Goal: Transaction & Acquisition: Purchase product/service

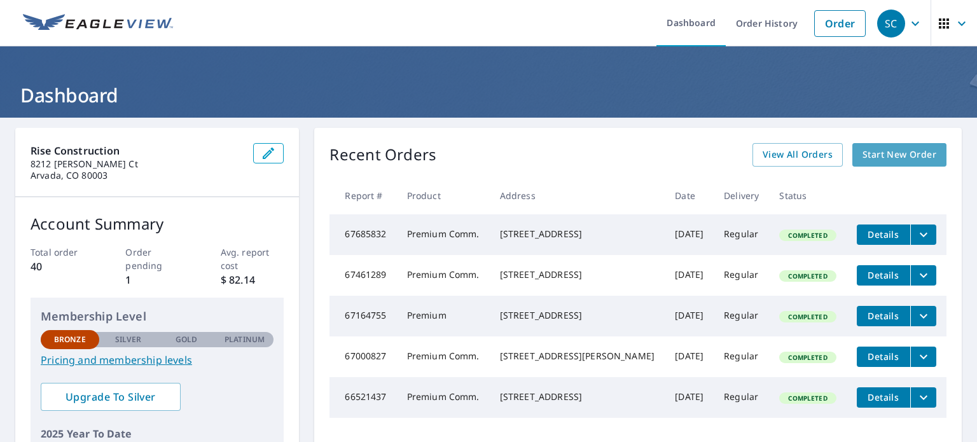
click at [877, 151] on span "Start New Order" at bounding box center [900, 155] width 74 height 16
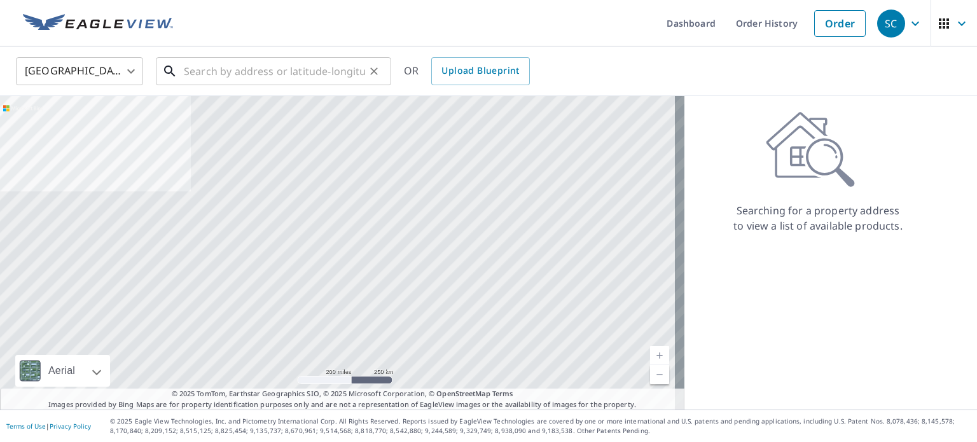
click at [229, 67] on input "text" at bounding box center [274, 71] width 181 height 36
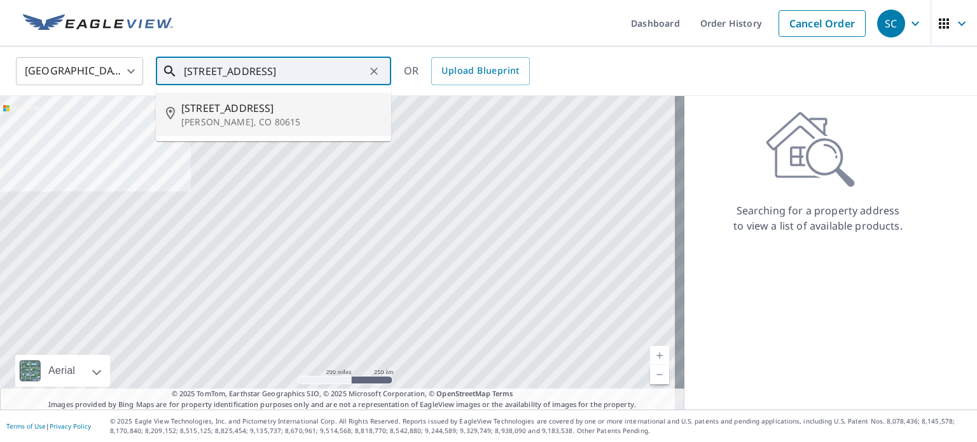
click at [245, 122] on p "[PERSON_NAME], CO 80615" at bounding box center [281, 122] width 200 height 13
type input "[STREET_ADDRESS][PERSON_NAME]"
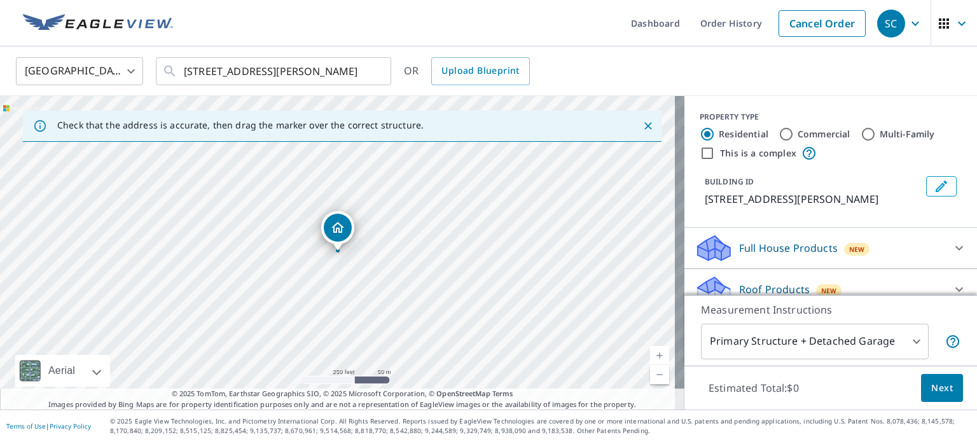
click at [654, 355] on link "Current Level 17, Zoom In" at bounding box center [659, 355] width 19 height 19
click at [654, 355] on link "Current Level 17.80255393579378, Zoom In" at bounding box center [659, 355] width 19 height 19
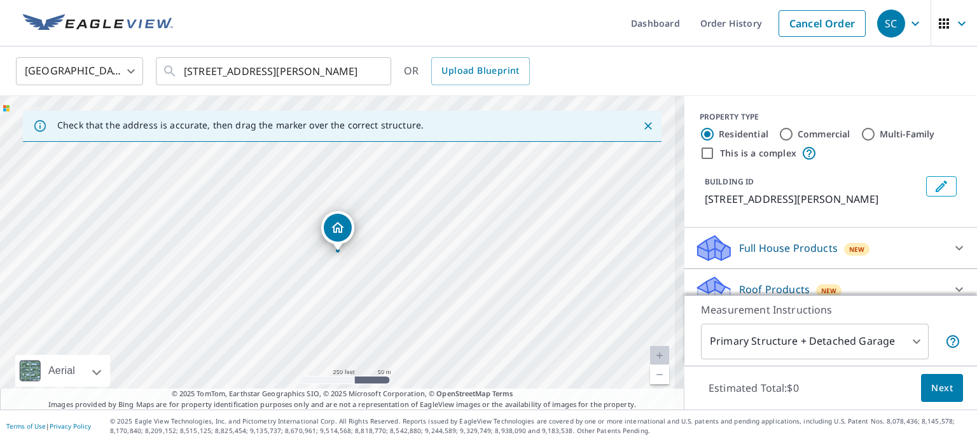
click at [654, 355] on link "Current Level 18.5119025037204, Zoom In Disabled" at bounding box center [659, 355] width 19 height 19
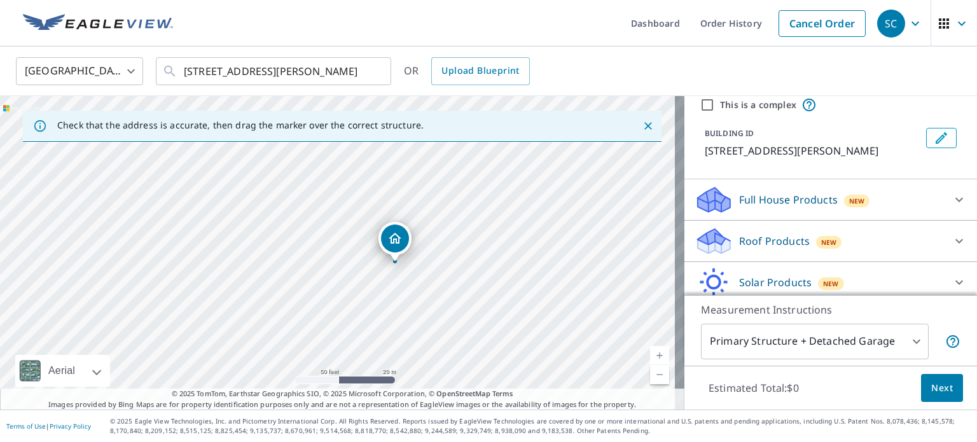
scroll to position [97, 0]
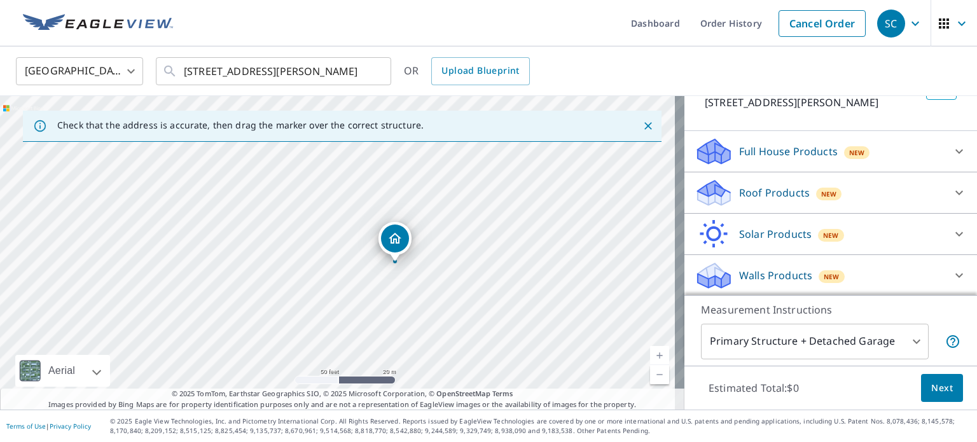
click at [842, 199] on div "Roof Products New" at bounding box center [819, 193] width 249 height 30
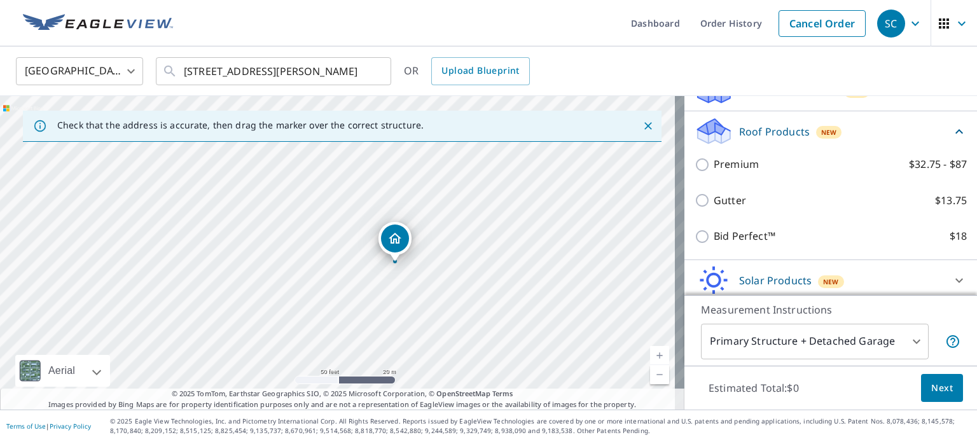
scroll to position [161, 0]
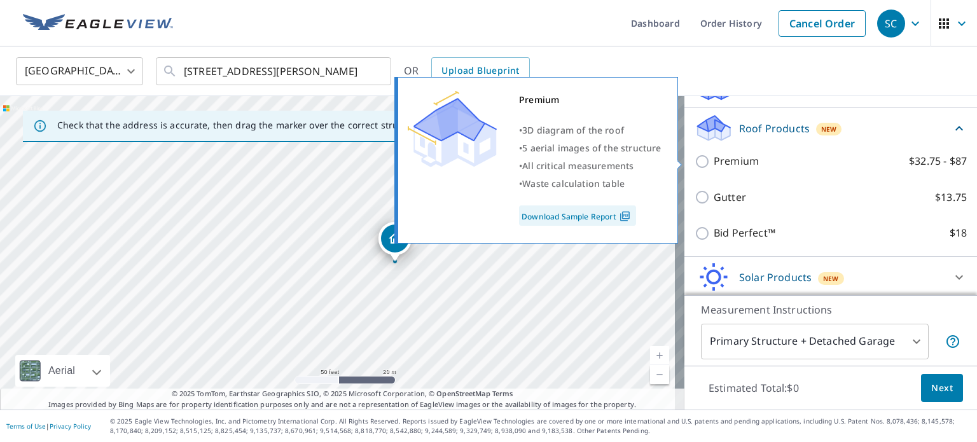
click at [695, 156] on input "Premium $32.75 - $87" at bounding box center [704, 161] width 19 height 15
checkbox input "true"
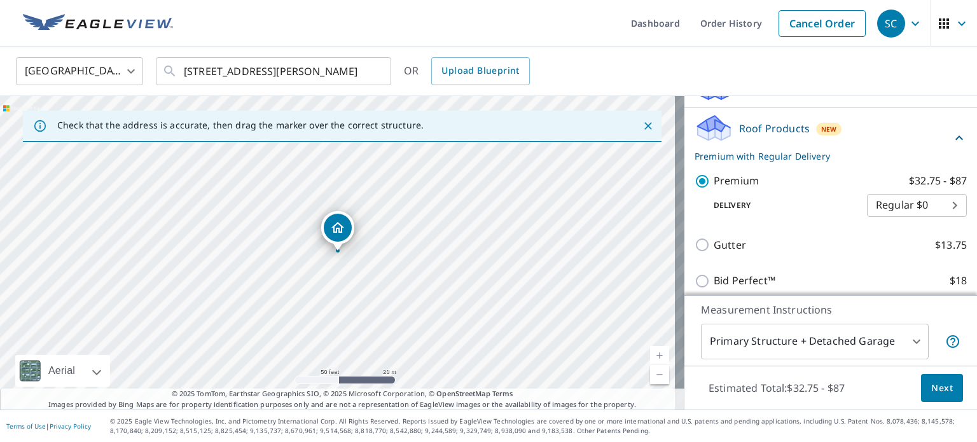
click at [932, 386] on span "Next" at bounding box center [943, 389] width 22 height 16
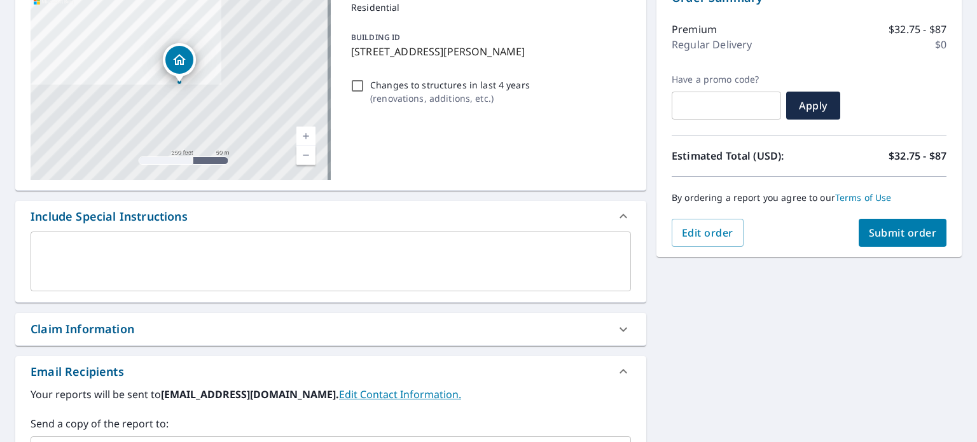
scroll to position [150, 0]
click at [176, 268] on textarea at bounding box center [330, 261] width 583 height 36
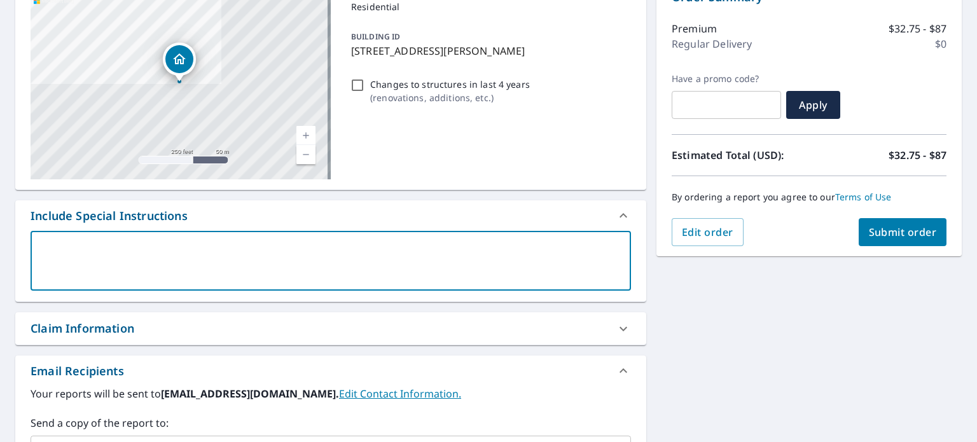
type textarea "N"
type textarea "x"
type textarea "Ne"
type textarea "x"
type textarea "Nee"
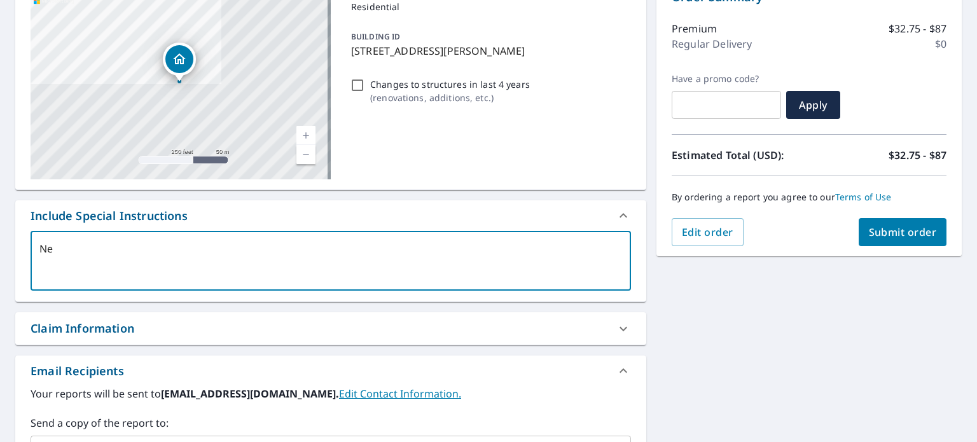
type textarea "x"
type textarea "Need"
type textarea "x"
type textarea "Need"
type textarea "x"
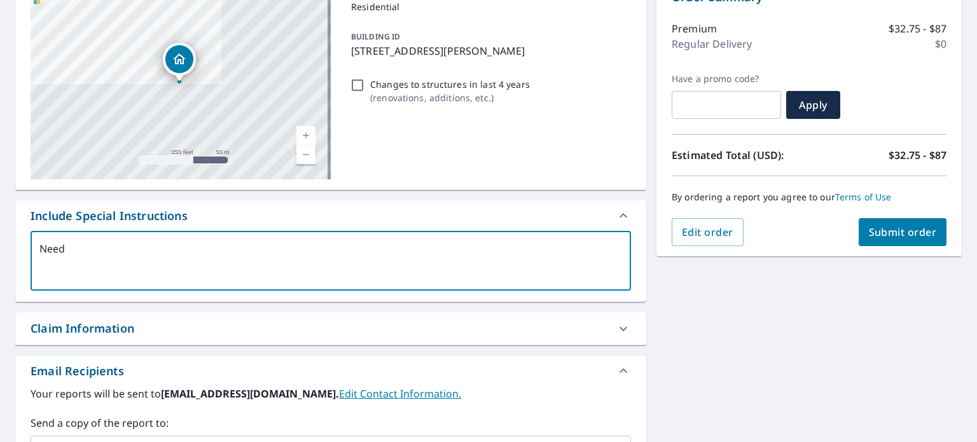
type textarea "Need h"
type textarea "x"
type textarea "Need ho"
type textarea "x"
type textarea "Need hou"
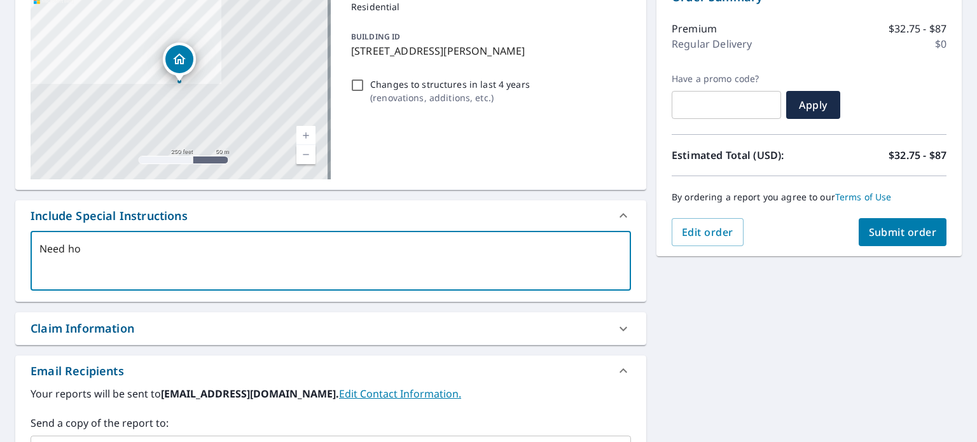
type textarea "x"
type textarea "Need hous"
type textarea "x"
type textarea "Need house"
type textarea "x"
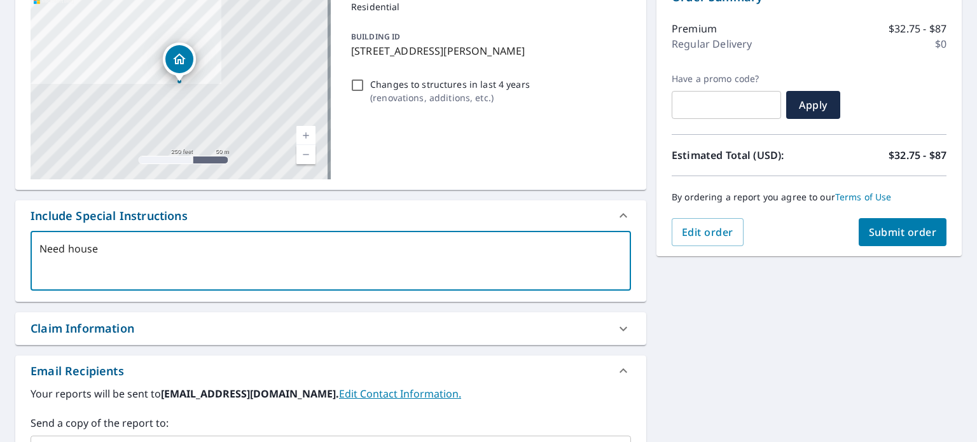
type textarea "Need house"
type textarea "x"
type textarea "Need house a"
type textarea "x"
type textarea "Need house an"
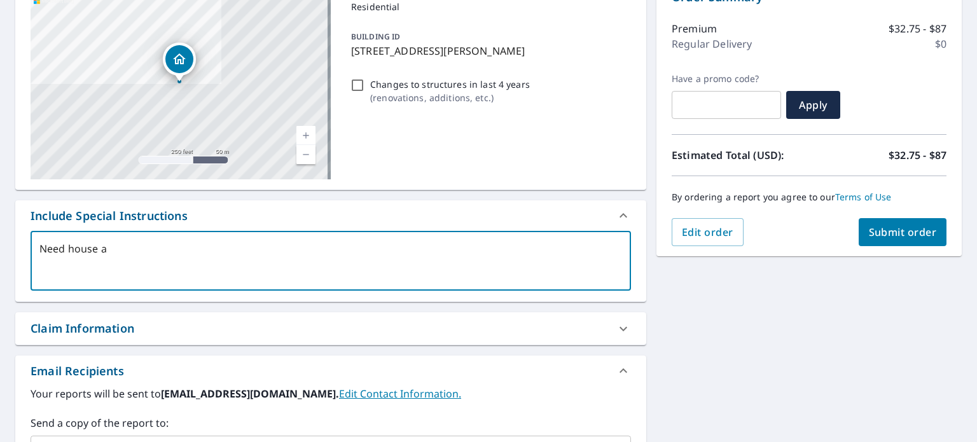
type textarea "x"
type textarea "Need house and"
type textarea "x"
type textarea "Need house and"
type textarea "x"
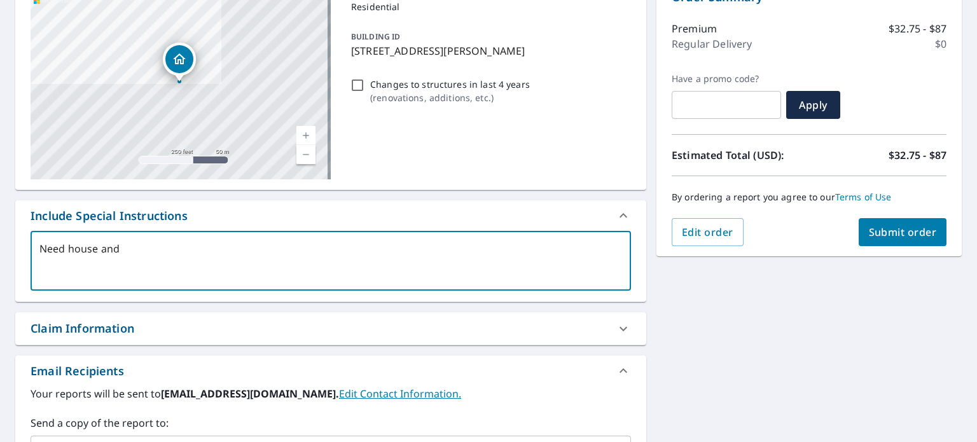
type textarea "Need house and g"
type textarea "x"
type textarea "Need house and ga"
type textarea "x"
type textarea "Need house and gar"
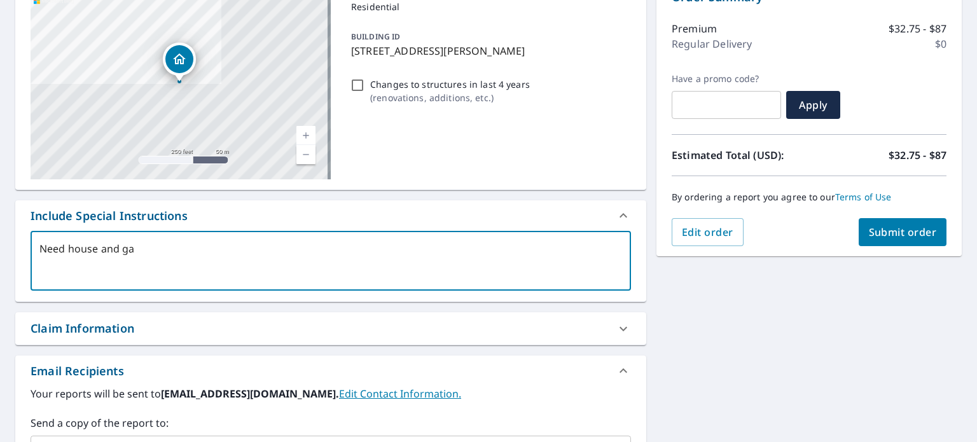
type textarea "x"
type textarea "Need house and gara"
type textarea "x"
type textarea "Need house and garag"
type textarea "x"
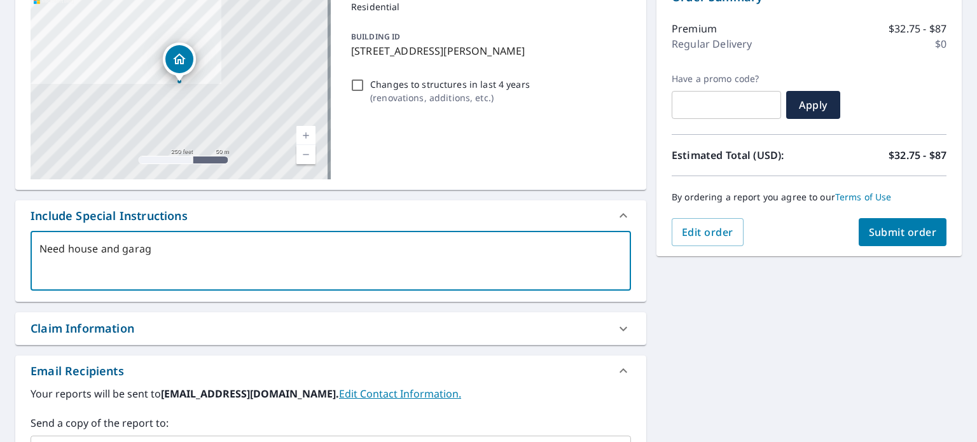
type textarea "Need house and garage"
type textarea "x"
type textarea "Need house and garage"
type textarea "x"
type textarea "Need house and garage m"
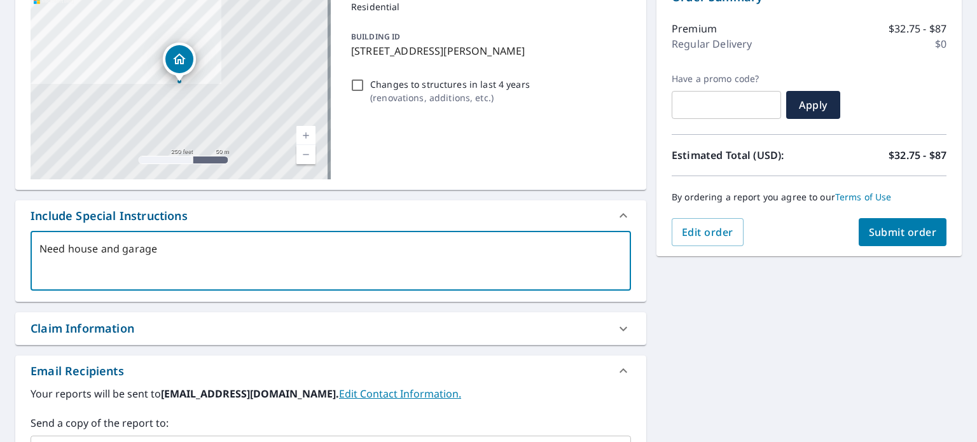
type textarea "x"
type textarea "Need house and garage me"
type textarea "x"
type textarea "Need house and garage mea"
type textarea "x"
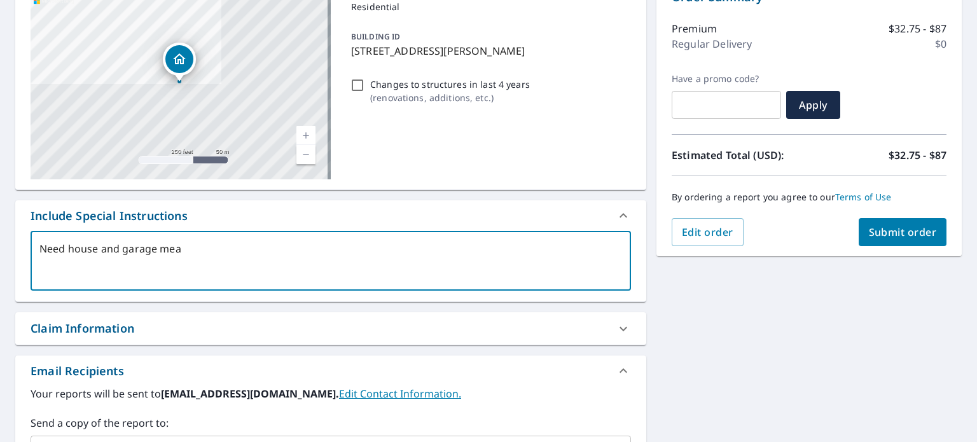
type textarea "Need house and garage meas"
type textarea "x"
type textarea "Need house and garage measu"
type textarea "x"
type textarea "Need house and garage measur"
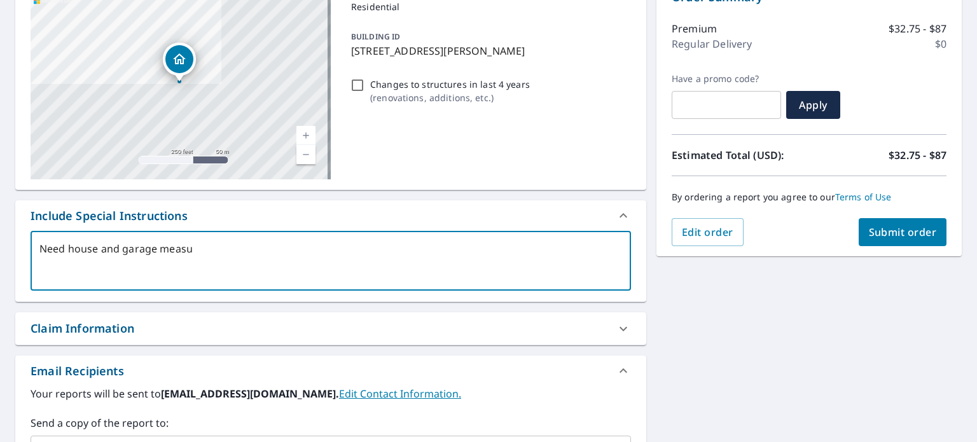
type textarea "x"
type textarea "Need house and garage measure"
type textarea "x"
type textarea "Need house and garage measurem"
type textarea "x"
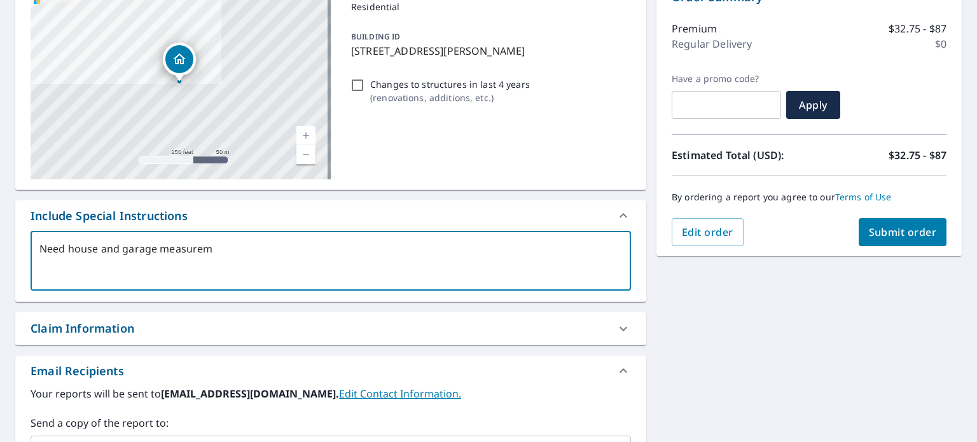
type textarea "Need house and garage measureme"
type textarea "x"
type textarea "Need house and garage measuremen"
type textarea "x"
type textarea "Need house and garage measurement"
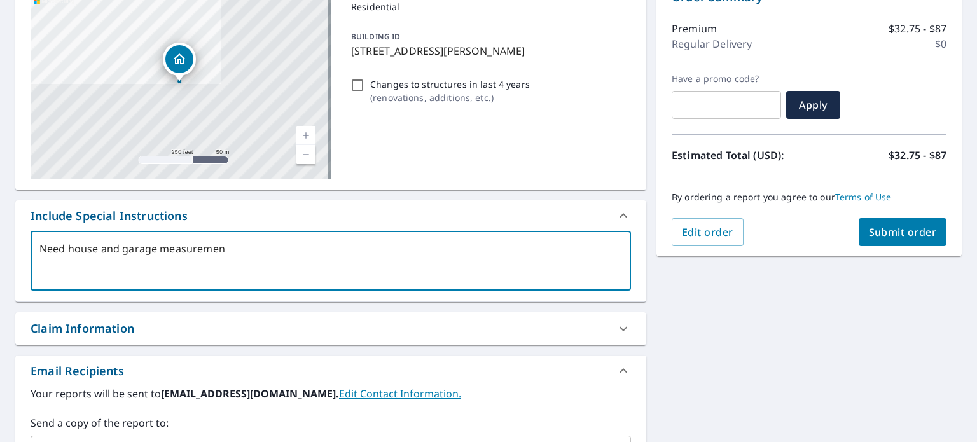
type textarea "x"
type textarea "Need house and garage measurements"
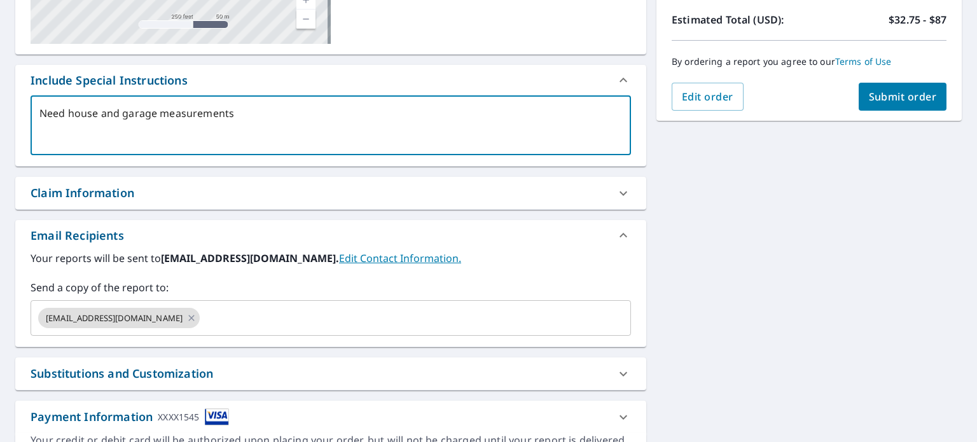
scroll to position [283, 0]
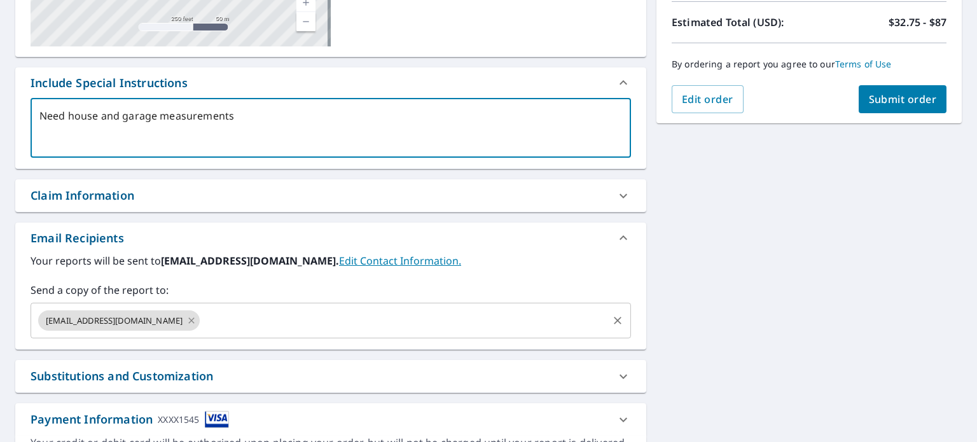
click at [186, 322] on icon at bounding box center [191, 321] width 10 height 14
type textarea "x"
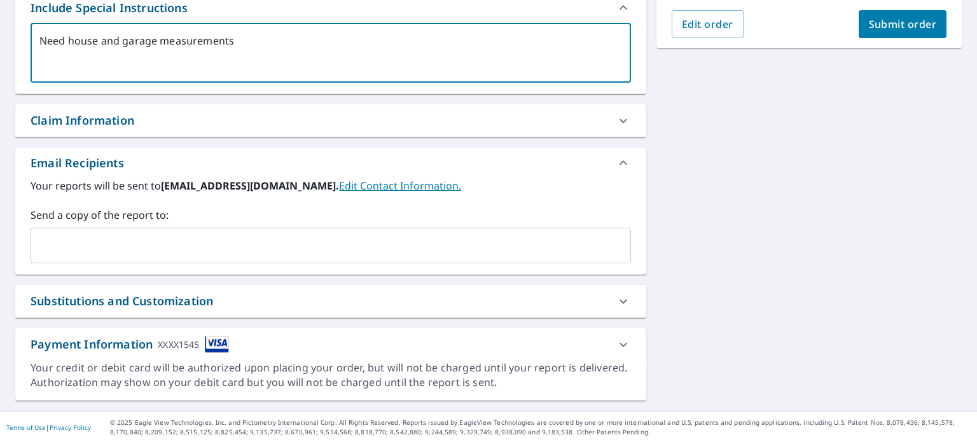
scroll to position [0, 0]
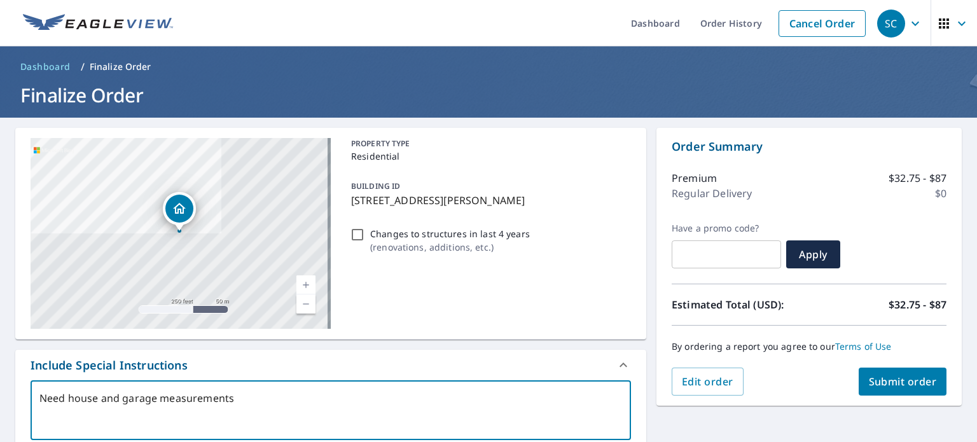
type textarea "Need house and garage measurements"
click at [704, 251] on input "text" at bounding box center [726, 255] width 109 height 36
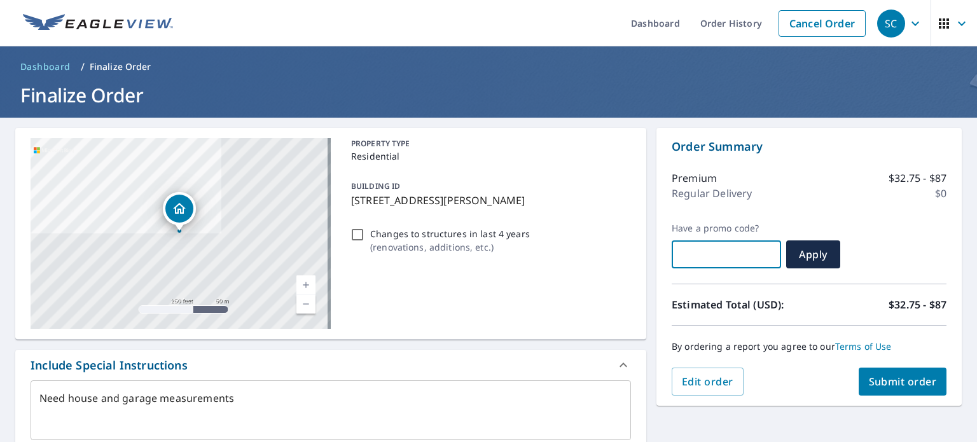
paste input "JN15-7JB3Y-R1RB9"
type textarea "x"
type input "JN15-7JB3Y-R1RB9"
click at [815, 257] on span "Apply" at bounding box center [814, 255] width 34 height 14
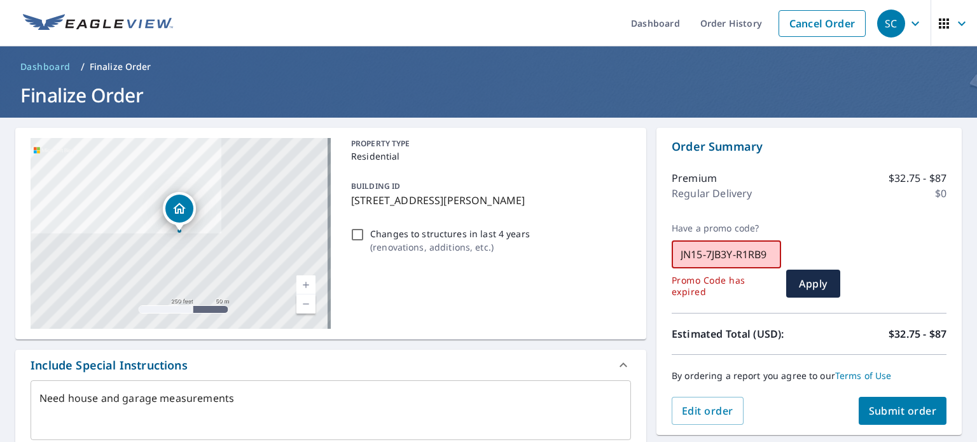
click at [747, 249] on input "JN15-7JB3Y-R1RB9" at bounding box center [726, 255] width 109 height 36
type textarea "x"
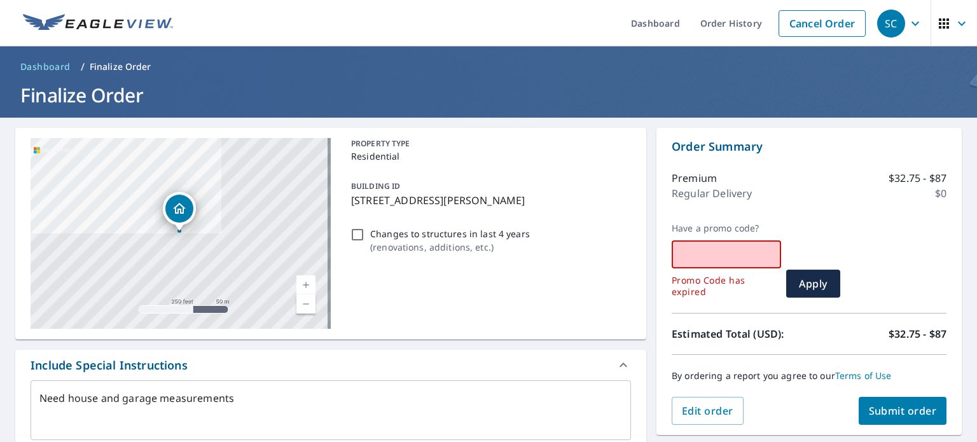
paste input "JN15-5LNG6-QY9XE"
type textarea "x"
type input "JN15-5LNG6-QY9XE"
click at [802, 281] on span "Apply" at bounding box center [814, 284] width 34 height 14
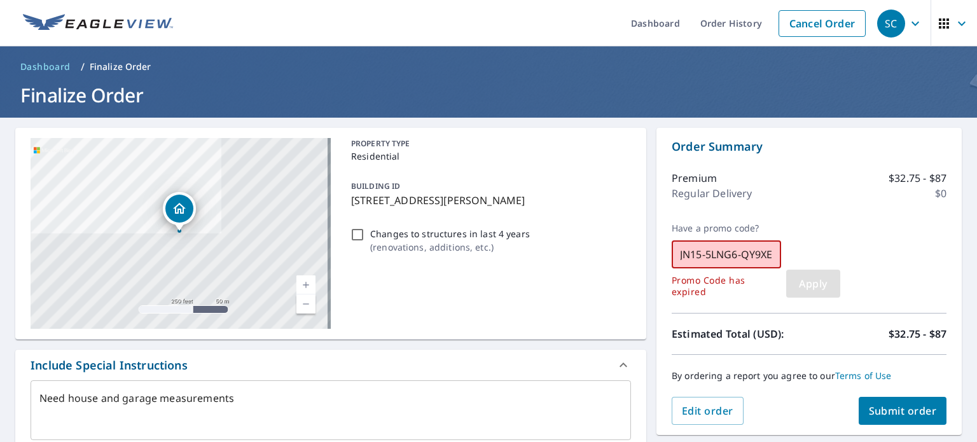
scroll to position [0, 0]
click at [732, 260] on input "JN15-5LNG6-QY9XE" at bounding box center [726, 255] width 109 height 36
type textarea "x"
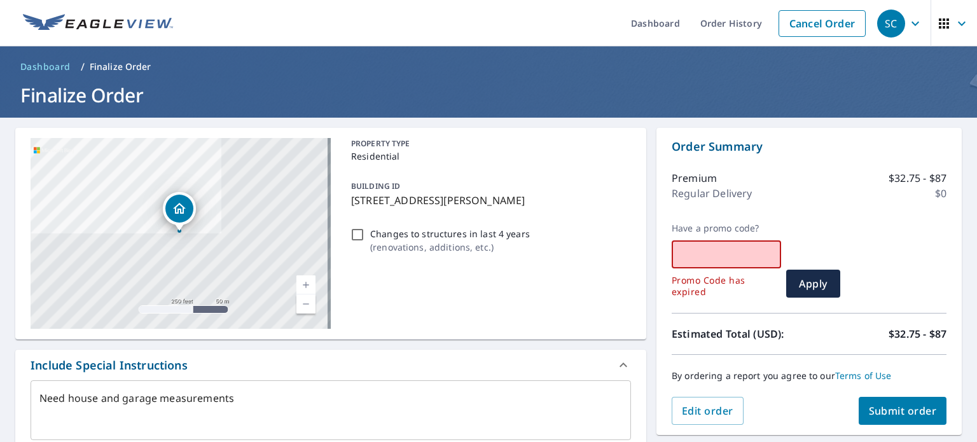
click at [909, 419] on button "Submit order" at bounding box center [903, 411] width 88 height 28
type textarea "x"
